Goal: Information Seeking & Learning: Check status

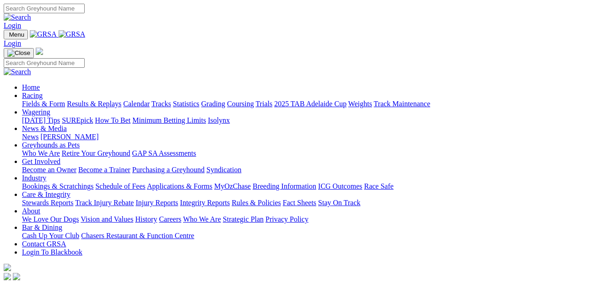
click at [102, 100] on link "Results & Replays" at bounding box center [94, 104] width 54 height 8
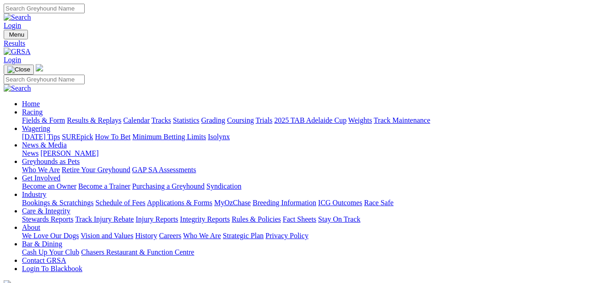
scroll to position [22, 0]
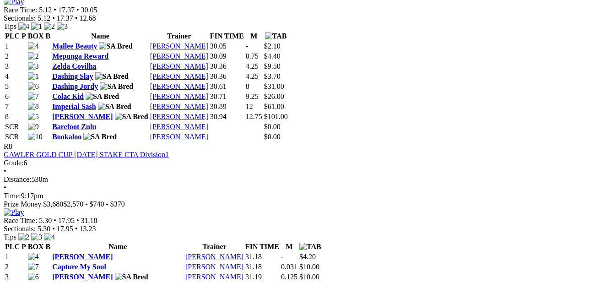
scroll to position [1669, 0]
